Goal: Answer question/provide support: Share knowledge or assist other users

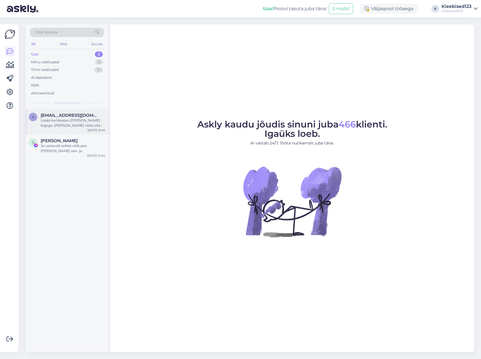
click at [71, 124] on div "Lisaks ka kleepsu [PERSON_NAME] logoga. [PERSON_NAME] võiks olla umbes 100 klee…" at bounding box center [73, 123] width 64 height 10
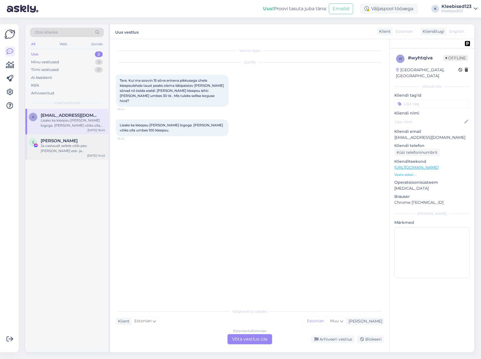
click at [60, 145] on div "Ja vastavalt sellele võib peo [PERSON_NAME] ees- ja perekonnanime järel." at bounding box center [73, 148] width 64 height 10
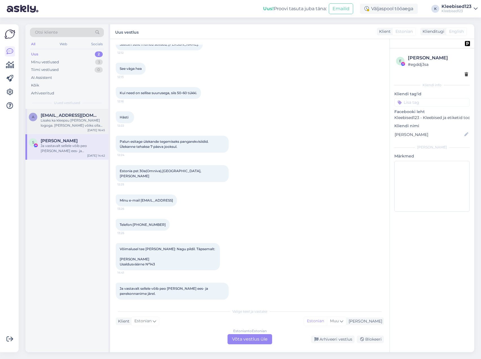
click at [62, 122] on div "Lisaks ka kleepsu [PERSON_NAME] logoga. [PERSON_NAME] võiks olla umbes 100 klee…" at bounding box center [73, 123] width 64 height 10
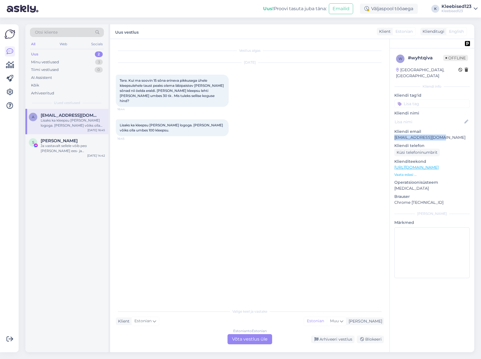
drag, startPoint x: 448, startPoint y: 129, endPoint x: 392, endPoint y: 132, distance: 55.5
click at [392, 132] on div "w # wyhtqiva Offline [GEOGRAPHIC_DATA], [GEOGRAPHIC_DATA] Kliendi info Kliendi …" at bounding box center [432, 167] width 84 height 238
copy p "[EMAIL_ADDRESS][DOMAIN_NAME]"
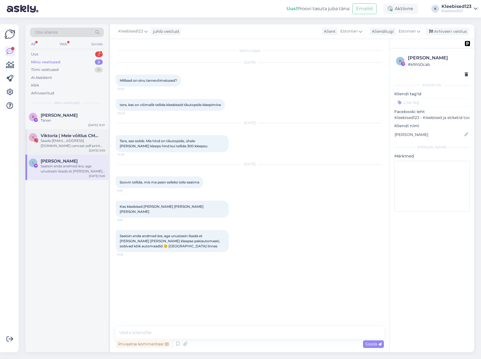
click at [56, 138] on div "Saada [EMAIL_ADDRESS][DOMAIN_NAME] canvast pdf print koos mõõtude ja kogusega, …" at bounding box center [73, 143] width 64 height 10
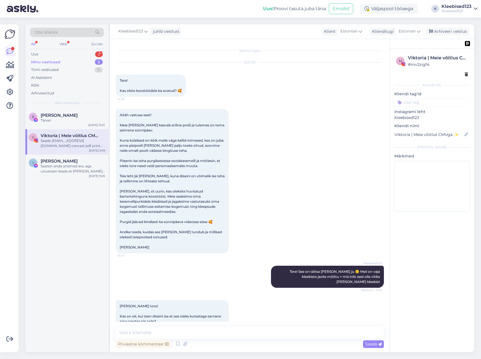
scroll to position [300, 0]
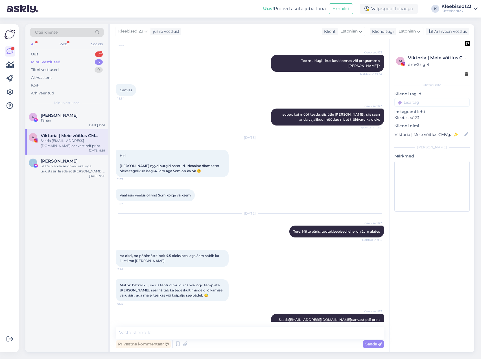
drag, startPoint x: 60, startPoint y: 116, endPoint x: 80, endPoint y: 106, distance: 22.2
click at [60, 116] on span "[PERSON_NAME]" at bounding box center [59, 115] width 37 height 5
